Goal: Task Accomplishment & Management: Use online tool/utility

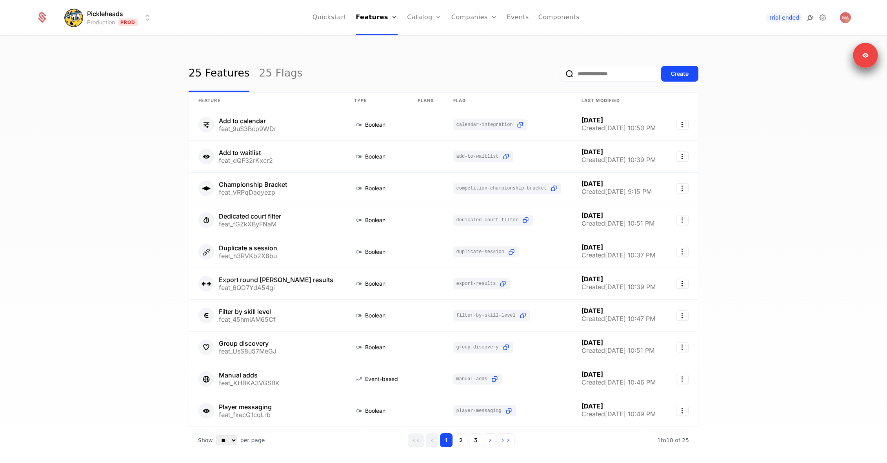
click at [809, 20] on icon at bounding box center [809, 17] width 9 height 9
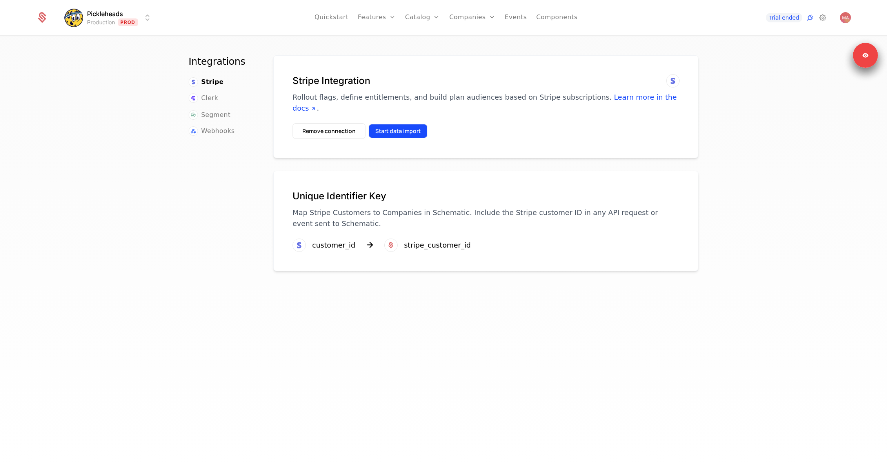
click at [411, 124] on button "Start data import" at bounding box center [398, 131] width 59 height 14
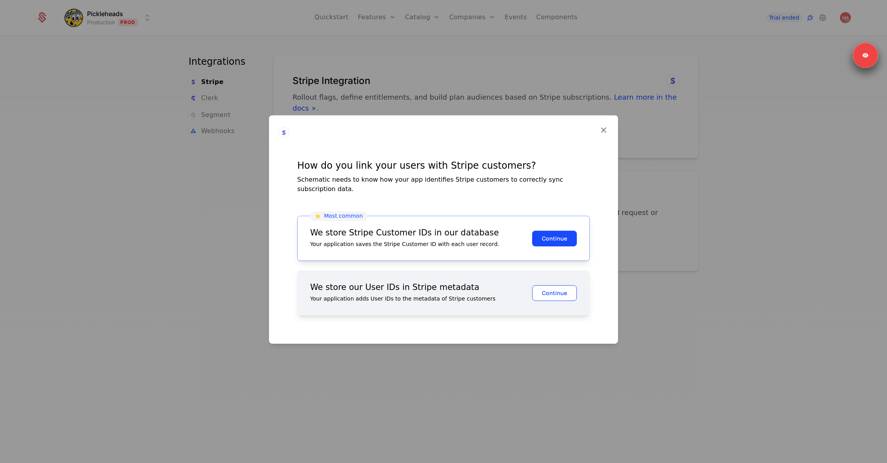
click at [546, 289] on button "Continue" at bounding box center [554, 293] width 45 height 16
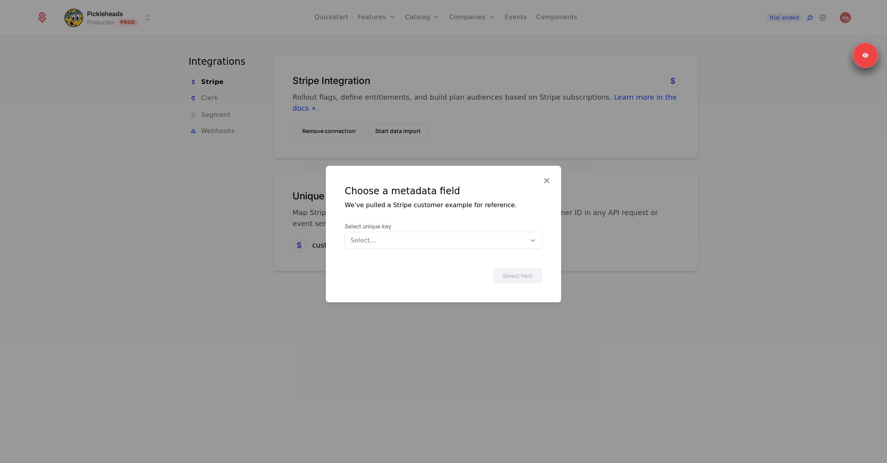
click at [464, 236] on div at bounding box center [436, 240] width 170 height 11
click at [479, 208] on div "We’ve pulled a Stripe customer example for reference." at bounding box center [444, 204] width 198 height 9
click at [547, 181] on icon at bounding box center [547, 180] width 10 height 10
